Goal: Information Seeking & Learning: Learn about a topic

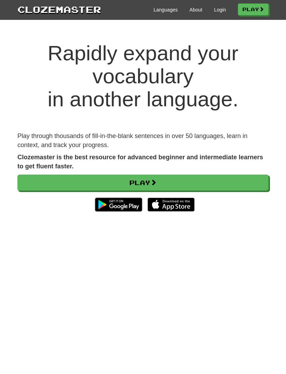
click at [218, 180] on link "Play" at bounding box center [142, 182] width 251 height 16
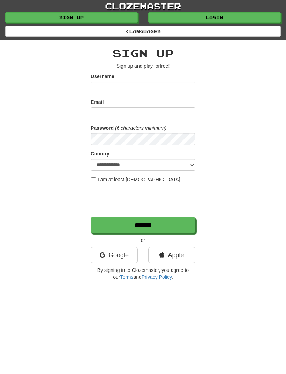
click at [175, 252] on link "Apple" at bounding box center [171, 255] width 47 height 16
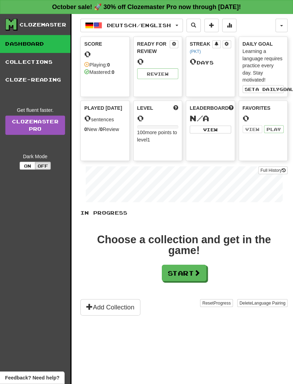
scroll to position [1, 0]
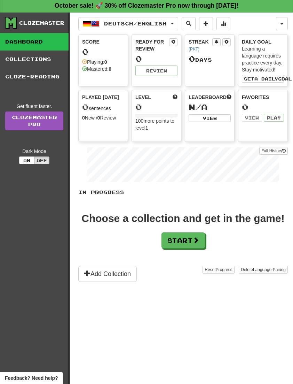
click at [198, 240] on span at bounding box center [196, 240] width 6 height 6
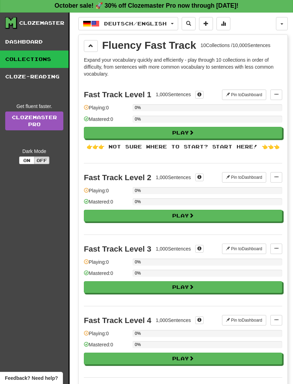
scroll to position [0, 0]
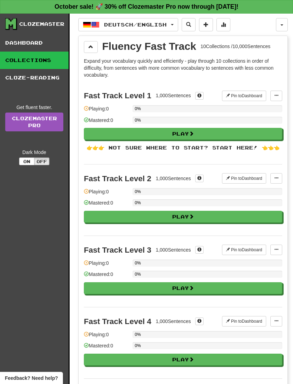
click at [263, 129] on button "Play" at bounding box center [183, 134] width 198 height 12
select select "**"
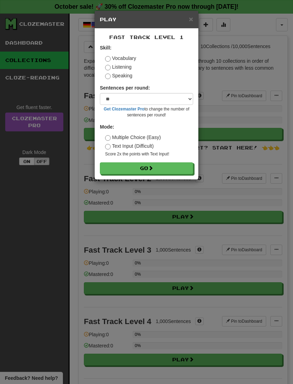
click at [171, 174] on button "Go" at bounding box center [146, 168] width 93 height 12
click at [178, 166] on button "Go" at bounding box center [146, 168] width 93 height 12
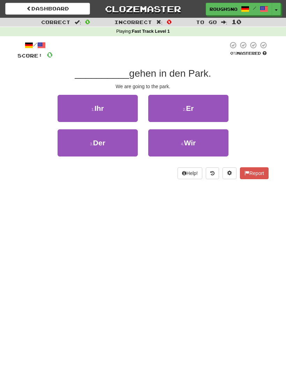
click at [217, 141] on button "4 . Wir" at bounding box center [188, 142] width 80 height 27
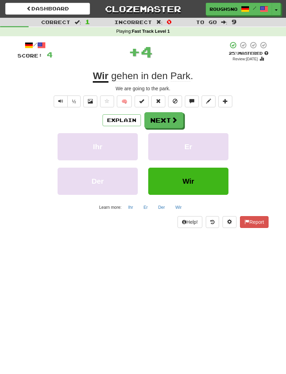
click at [173, 124] on button "Next" at bounding box center [163, 120] width 39 height 16
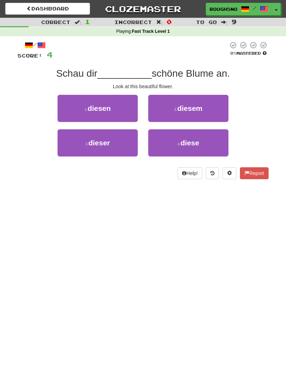
click at [216, 143] on button "4 . diese" at bounding box center [188, 142] width 80 height 27
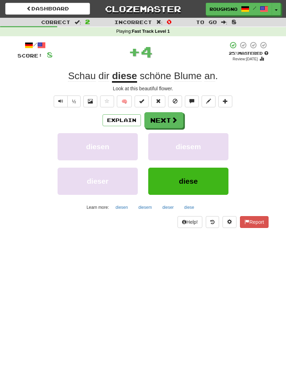
click at [263, 223] on button "Report" at bounding box center [254, 222] width 29 height 12
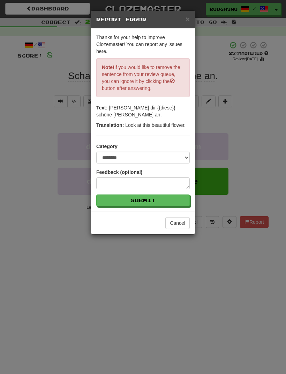
click at [180, 219] on button "Cancel" at bounding box center [177, 223] width 24 height 12
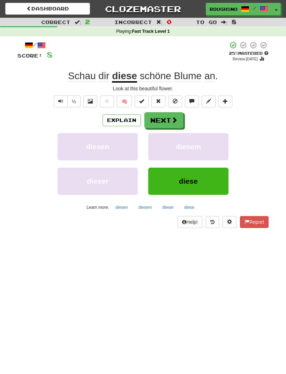
click at [171, 122] on span at bounding box center [174, 120] width 6 height 6
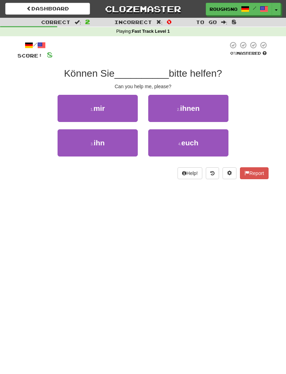
click at [176, 68] on span "bitte helfen?" at bounding box center [195, 73] width 53 height 11
click at [192, 69] on span "bitte helfen?" at bounding box center [195, 73] width 53 height 11
click at [217, 109] on button "2 . ihnen" at bounding box center [188, 108] width 80 height 27
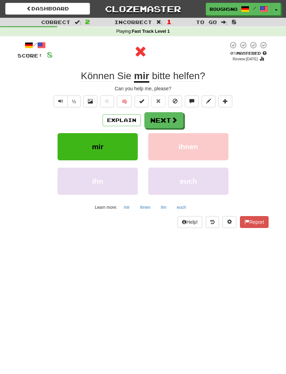
click at [178, 120] on button "Next" at bounding box center [163, 120] width 39 height 16
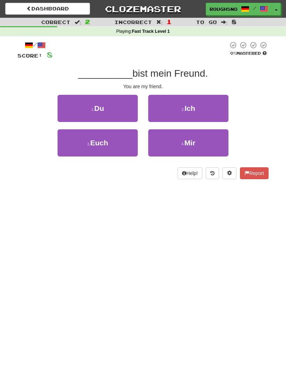
click at [134, 106] on button "1 . Du" at bounding box center [97, 108] width 80 height 27
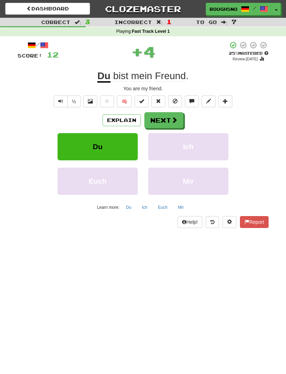
click at [174, 119] on span at bounding box center [174, 120] width 6 height 6
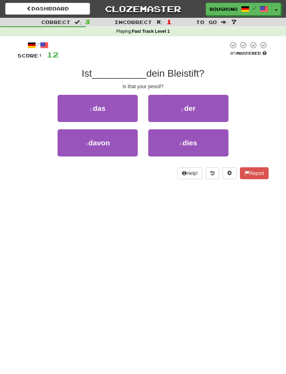
click at [136, 112] on button "1 . das" at bounding box center [97, 108] width 80 height 27
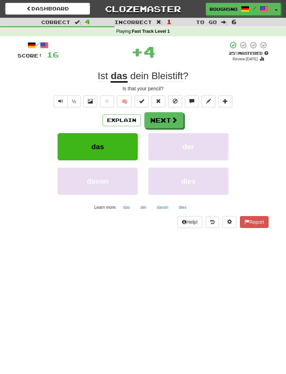
click at [170, 114] on button "Next" at bounding box center [163, 120] width 39 height 16
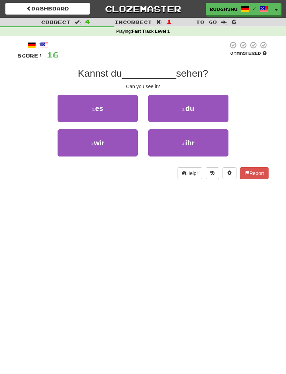
click at [120, 118] on button "1 . es" at bounding box center [97, 108] width 80 height 27
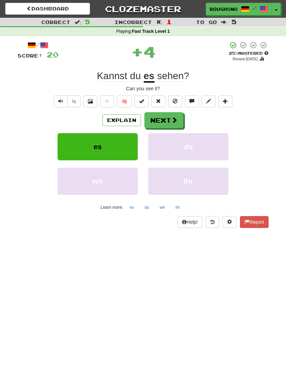
click at [169, 119] on button "Next" at bounding box center [163, 120] width 39 height 16
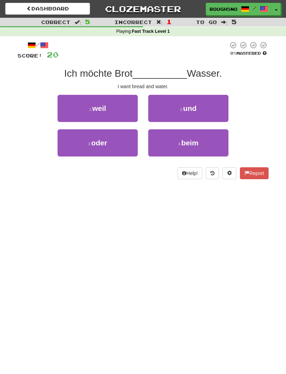
click at [117, 71] on span "Ich möchte Brot" at bounding box center [98, 73] width 68 height 11
click at [198, 109] on button "2 . und" at bounding box center [188, 108] width 80 height 27
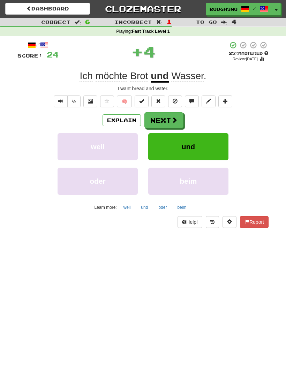
click at [173, 120] on span at bounding box center [174, 120] width 6 height 6
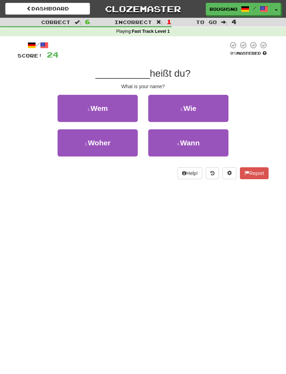
click at [197, 109] on button "2 . Wie" at bounding box center [188, 108] width 80 height 27
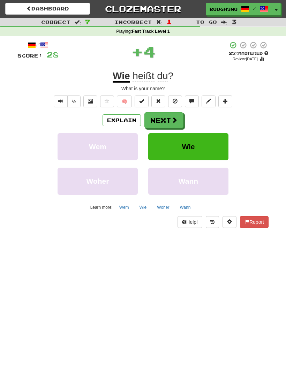
click at [176, 117] on span at bounding box center [174, 120] width 6 height 6
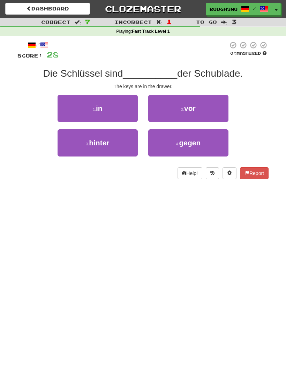
click at [215, 148] on button "4 . gegen" at bounding box center [188, 142] width 80 height 27
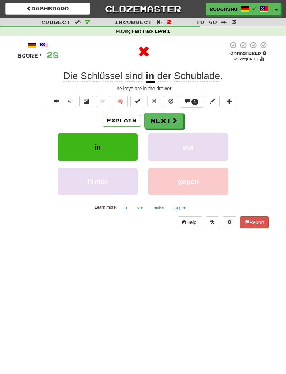
click at [178, 120] on button "Next" at bounding box center [163, 120] width 39 height 16
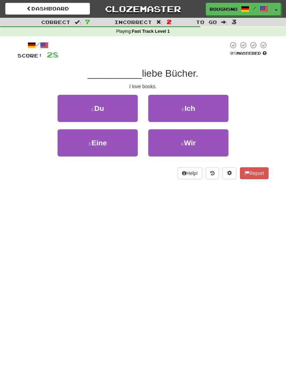
click at [211, 109] on button "2 . Ich" at bounding box center [188, 108] width 80 height 27
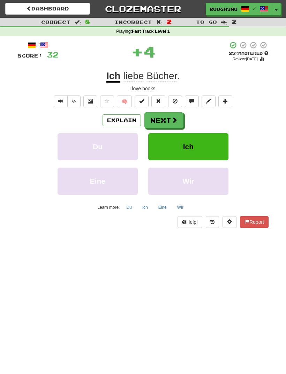
click at [176, 121] on span at bounding box center [174, 120] width 6 height 6
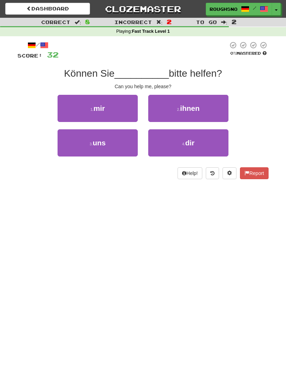
click at [128, 105] on button "1 . mir" at bounding box center [97, 108] width 80 height 27
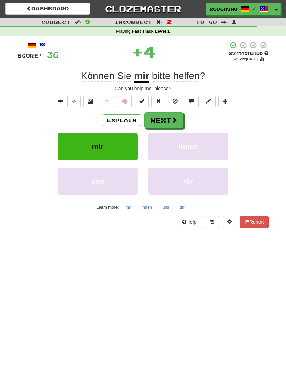
click at [180, 114] on button "Next" at bounding box center [163, 120] width 39 height 16
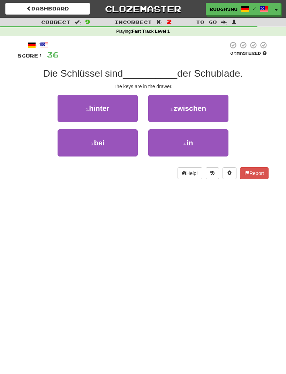
click at [198, 135] on button "4 . in" at bounding box center [188, 142] width 80 height 27
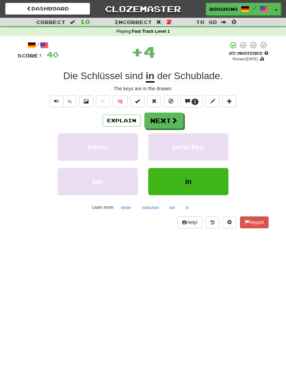
click at [177, 120] on button "Next" at bounding box center [163, 120] width 39 height 16
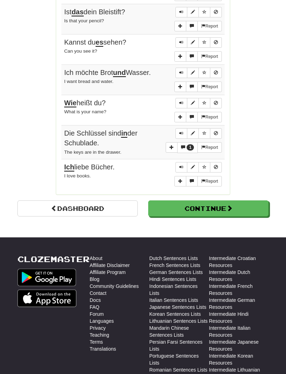
click at [236, 203] on button "Continue" at bounding box center [208, 208] width 120 height 16
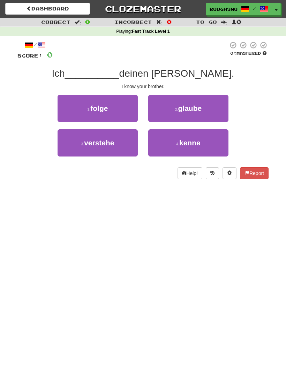
click at [201, 141] on button "4 . [GEOGRAPHIC_DATA]" at bounding box center [188, 142] width 80 height 27
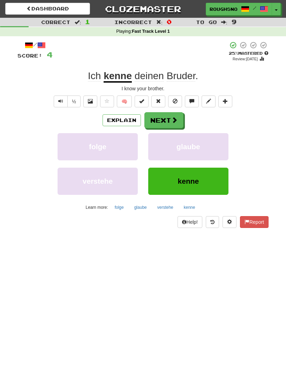
click at [174, 123] on button "Next" at bounding box center [163, 120] width 39 height 16
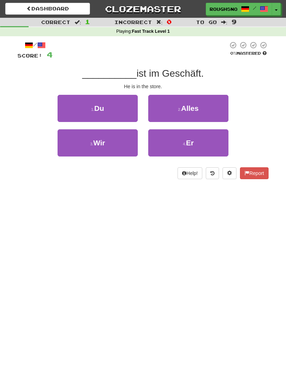
click at [200, 134] on button "4 . Er" at bounding box center [188, 142] width 80 height 27
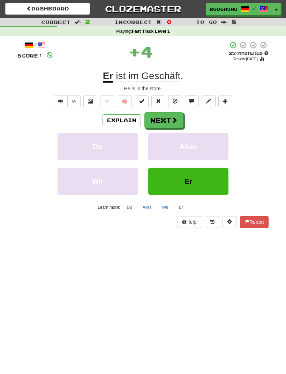
click at [178, 121] on button "Next" at bounding box center [163, 120] width 39 height 16
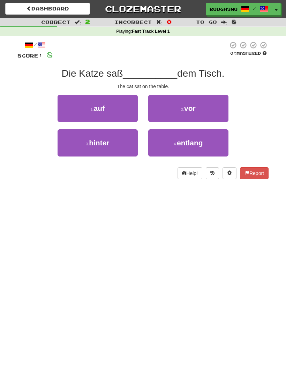
click at [127, 111] on button "1 . auf" at bounding box center [97, 108] width 80 height 27
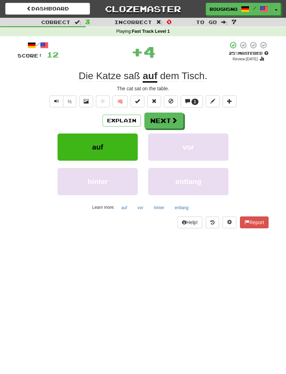
click at [176, 125] on button "Next" at bounding box center [163, 120] width 39 height 16
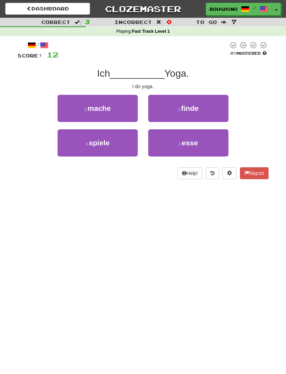
click at [132, 107] on button "1 . mache" at bounding box center [97, 108] width 80 height 27
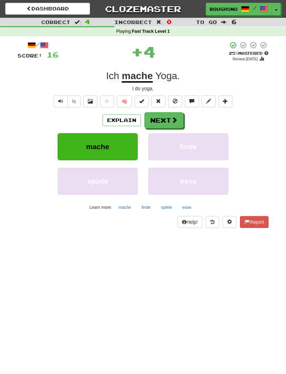
click at [173, 121] on span at bounding box center [174, 120] width 6 height 6
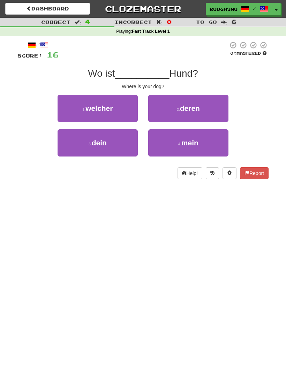
click at [192, 140] on span "mein" at bounding box center [189, 143] width 17 height 8
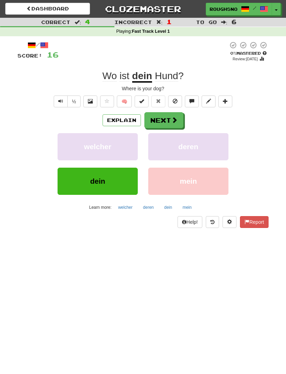
click at [169, 125] on button "Next" at bounding box center [163, 120] width 39 height 16
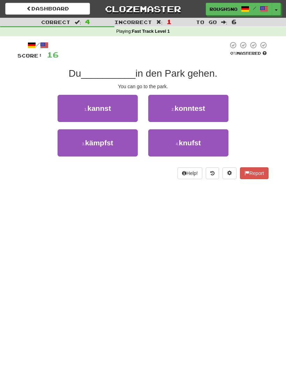
click at [110, 109] on span "kannst" at bounding box center [99, 108] width 24 height 8
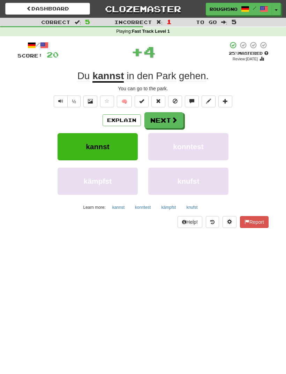
click at [171, 120] on span at bounding box center [174, 120] width 6 height 6
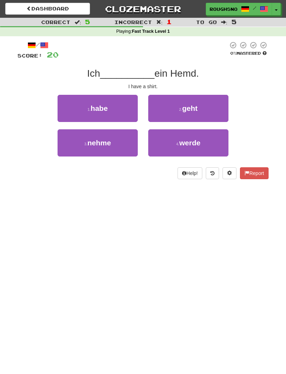
click at [109, 103] on button "1 . habe" at bounding box center [97, 108] width 80 height 27
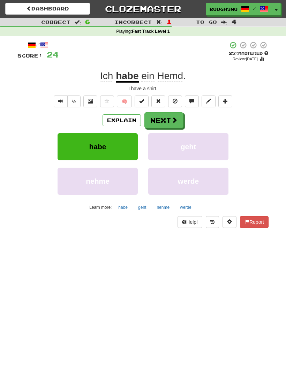
click at [169, 112] on button "Next" at bounding box center [163, 120] width 39 height 16
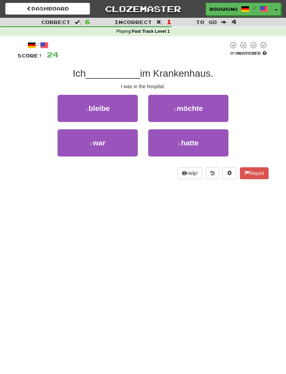
click at [77, 145] on button "3 . war" at bounding box center [97, 142] width 80 height 27
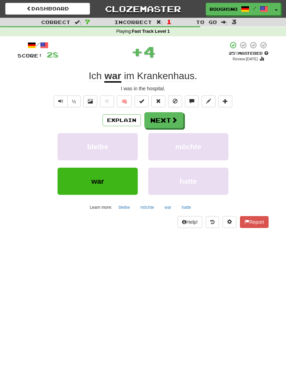
click at [176, 122] on span at bounding box center [174, 120] width 6 height 6
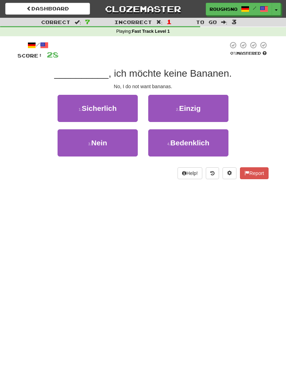
click at [66, 139] on button "3 . Nein" at bounding box center [97, 142] width 80 height 27
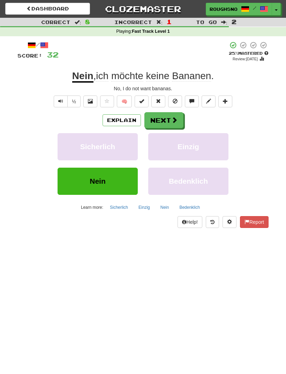
click at [178, 121] on button "Next" at bounding box center [163, 120] width 39 height 16
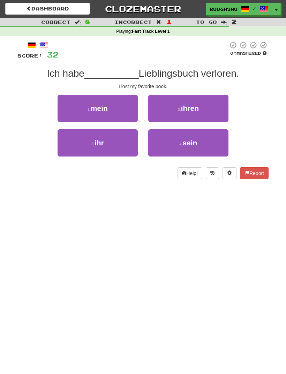
click at [205, 115] on button "2 . ihren" at bounding box center [188, 108] width 80 height 27
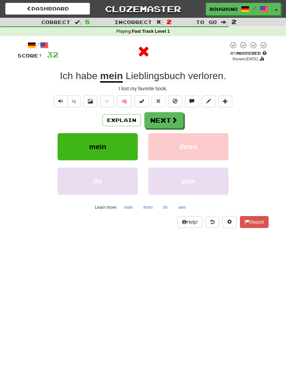
click at [174, 126] on button "Next" at bounding box center [163, 120] width 39 height 16
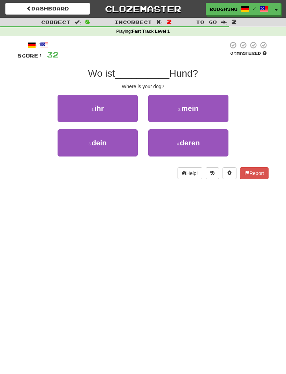
click at [136, 149] on button "3 . dein" at bounding box center [97, 142] width 80 height 27
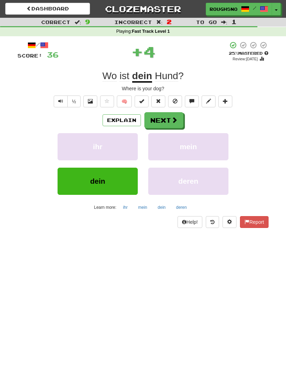
click at [272, 354] on div "Dashboard Clozemaster RoughSnowflake1347 / Toggle Dropdown Dashboard Leaderboar…" at bounding box center [143, 187] width 286 height 374
click at [178, 121] on button "Next" at bounding box center [163, 120] width 39 height 16
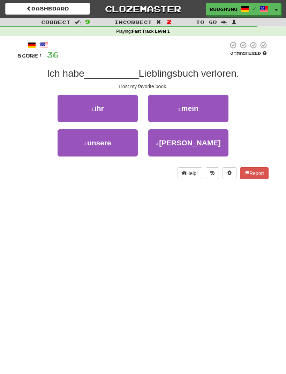
click at [218, 112] on button "2 . mein" at bounding box center [188, 108] width 80 height 27
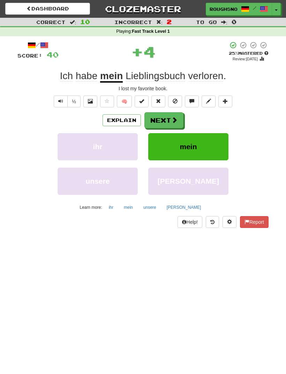
click at [181, 117] on button "Next" at bounding box center [163, 120] width 39 height 16
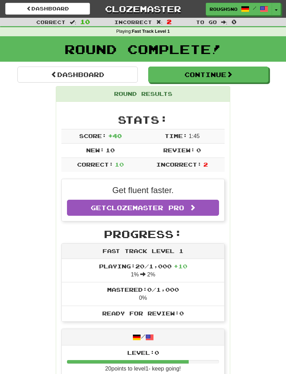
click at [236, 77] on button "Continue" at bounding box center [208, 75] width 120 height 16
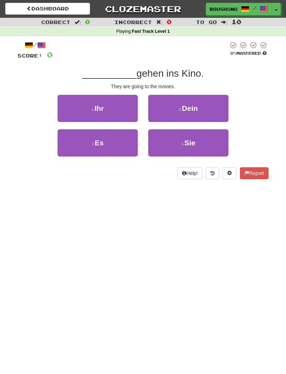
click at [205, 147] on button "4 . Sie" at bounding box center [188, 142] width 80 height 27
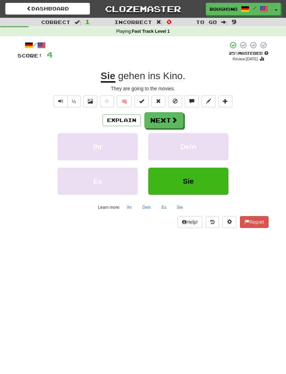
click at [181, 123] on button "Next" at bounding box center [163, 120] width 39 height 16
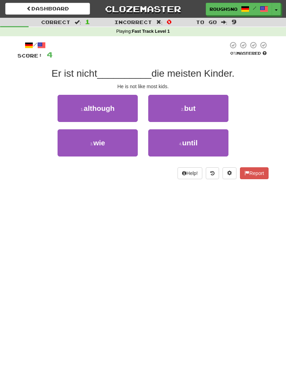
click at [131, 139] on button "3 . wie" at bounding box center [97, 142] width 80 height 27
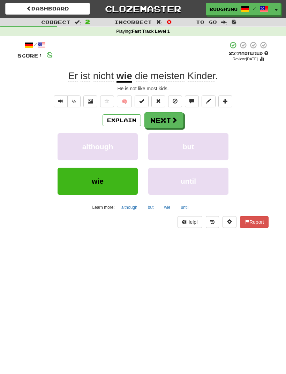
click at [132, 118] on button "Explain" at bounding box center [121, 120] width 38 height 12
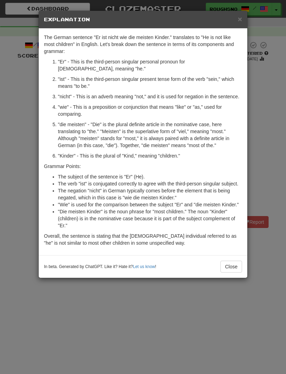
click at [235, 272] on button "Close" at bounding box center [231, 266] width 22 height 12
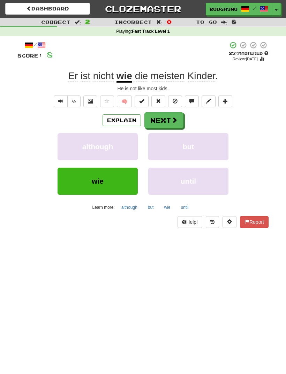
click at [174, 119] on span at bounding box center [174, 120] width 6 height 6
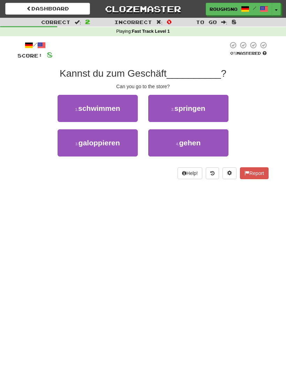
click at [210, 141] on button "4 . gehen" at bounding box center [188, 142] width 80 height 27
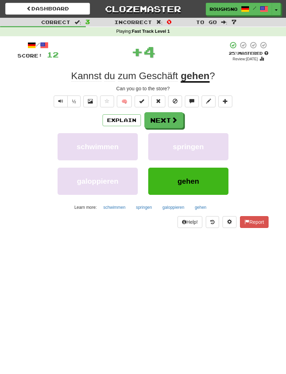
click at [119, 119] on button "Explain" at bounding box center [121, 120] width 38 height 12
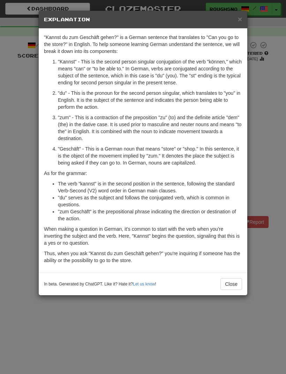
click at [236, 283] on button "Close" at bounding box center [231, 284] width 22 height 12
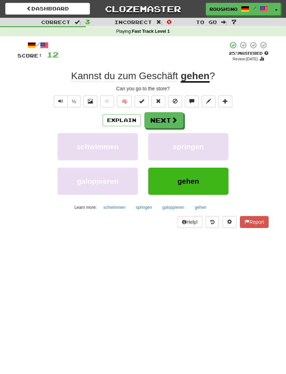
click at [169, 115] on button "Next" at bounding box center [163, 120] width 39 height 16
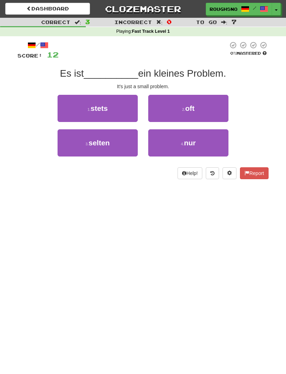
click at [204, 116] on button "2 . oft" at bounding box center [188, 108] width 80 height 27
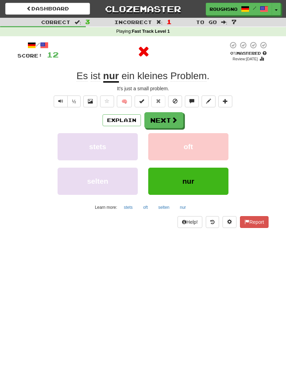
click at [199, 182] on button "nur" at bounding box center [188, 180] width 80 height 27
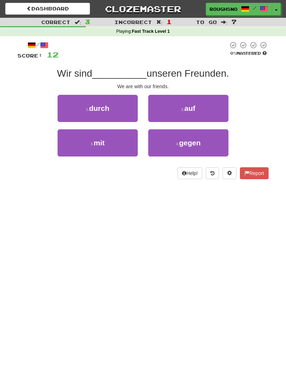
click at [211, 177] on button at bounding box center [211, 173] width 13 height 12
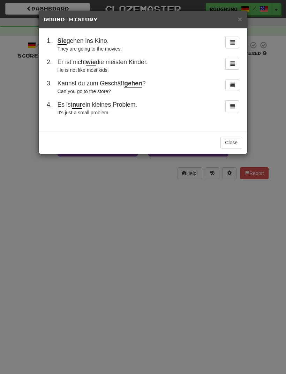
click at [227, 100] on button at bounding box center [232, 106] width 14 height 12
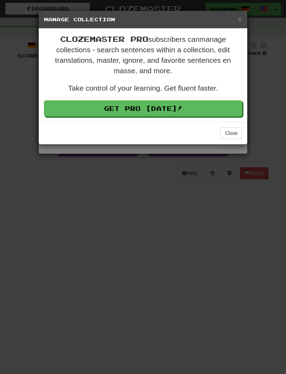
click at [202, 217] on div "× Manage Collection Clozemaster Pro subscribers can manage collections - search…" at bounding box center [143, 187] width 286 height 374
click at [233, 135] on button "Close" at bounding box center [231, 133] width 22 height 12
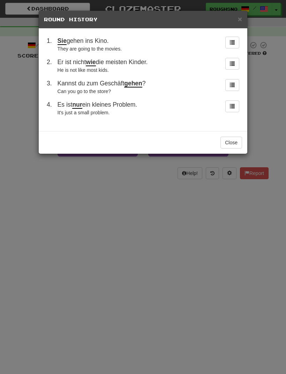
click at [204, 229] on div "× Round History 1 . Sie gehen ins Kino. They are going to the movies. 2 . Er is…" at bounding box center [143, 187] width 286 height 374
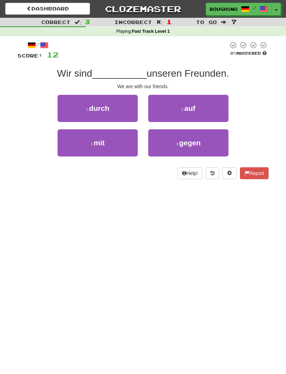
click at [234, 140] on div "3 . mit 4 . gegen" at bounding box center [143, 146] width 272 height 34
click at [206, 107] on button "2 . auf" at bounding box center [188, 108] width 80 height 27
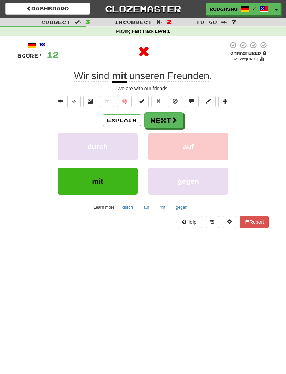
click at [177, 120] on span at bounding box center [174, 120] width 6 height 6
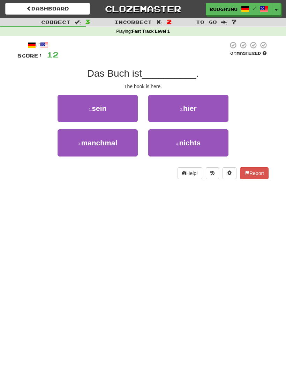
click at [217, 119] on button "2 . hier" at bounding box center [188, 108] width 80 height 27
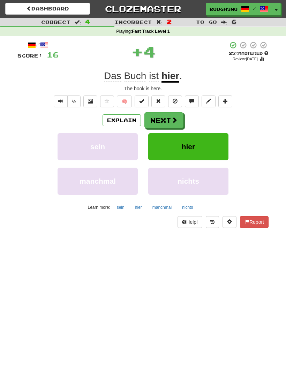
click at [181, 120] on button "Next" at bounding box center [163, 120] width 39 height 16
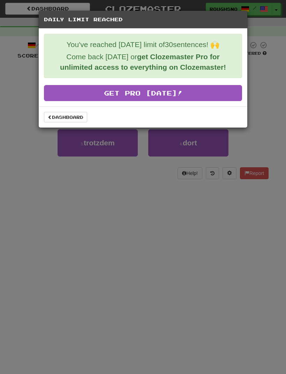
click at [85, 165] on div "Daily Limit Reached You've reached [DATE] limit of 30 sentences! 🙌 Come back [D…" at bounding box center [143, 187] width 286 height 374
